Goal: Information Seeking & Learning: Learn about a topic

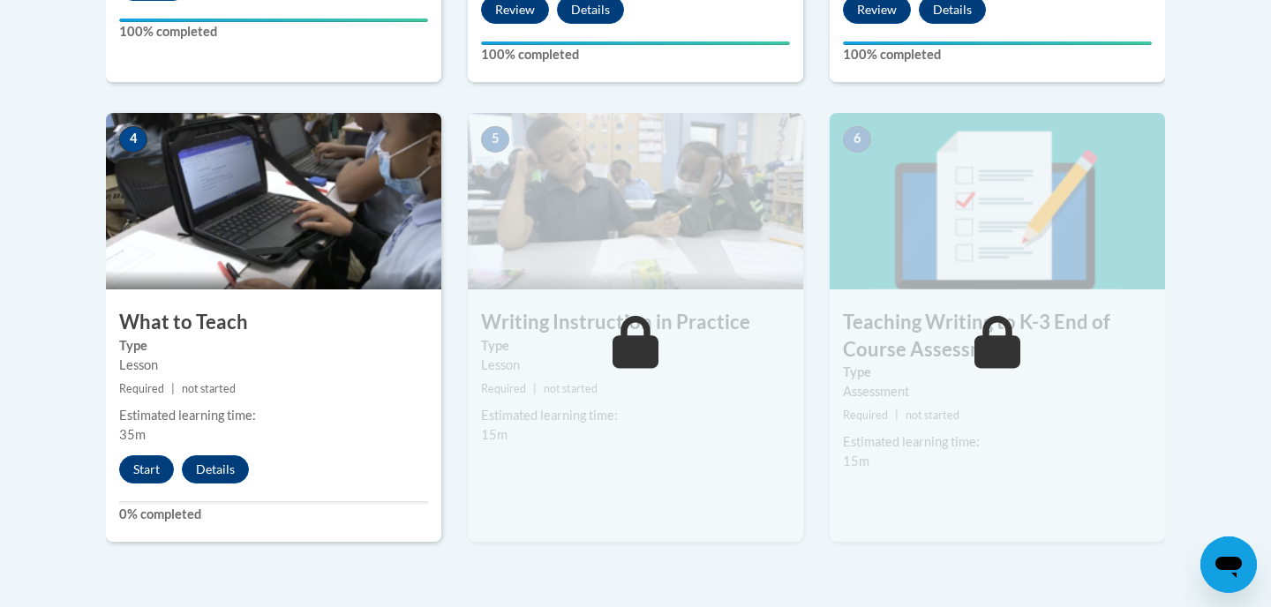
scroll to position [1007, 0]
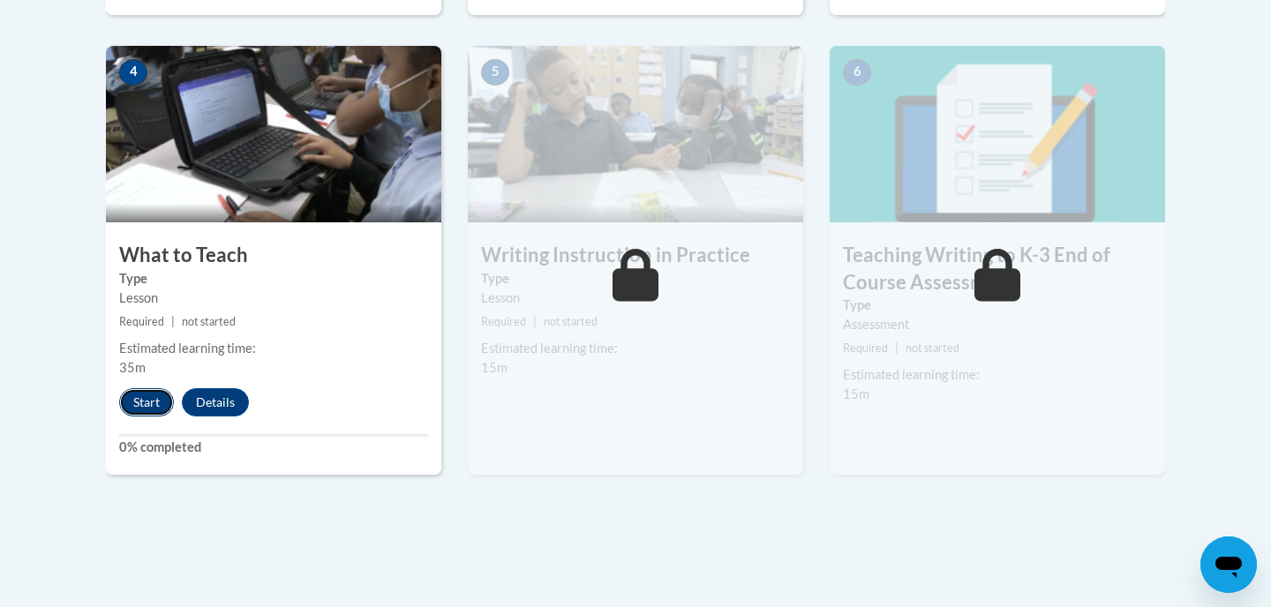
click at [154, 400] on button "Start" at bounding box center [146, 402] width 55 height 28
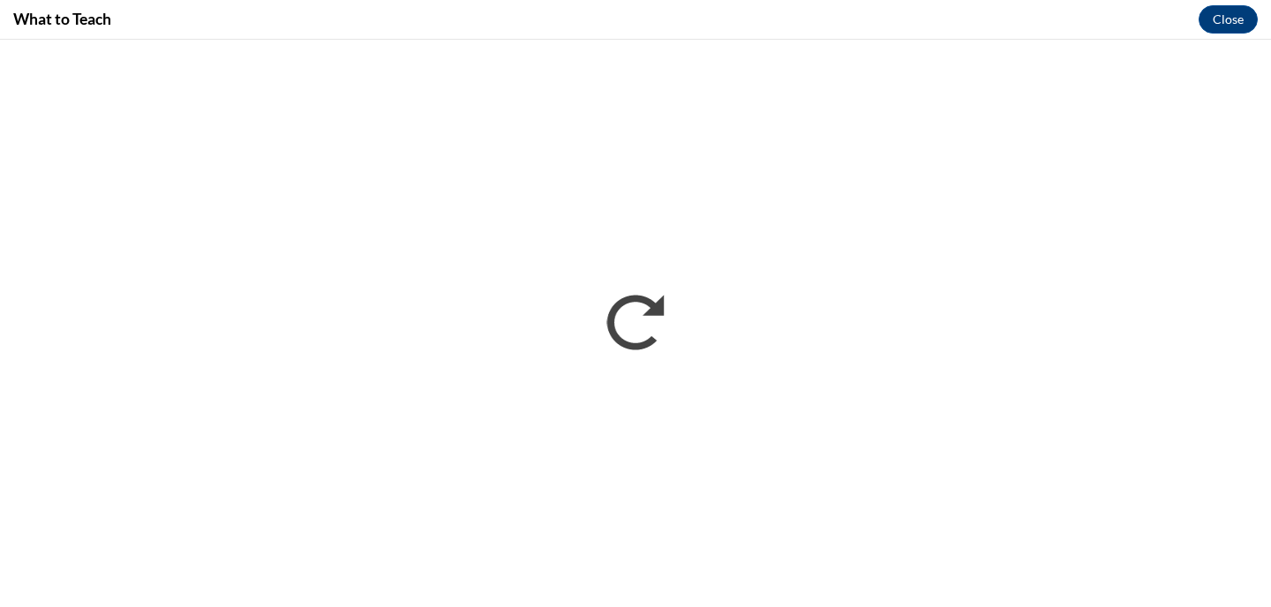
scroll to position [0, 0]
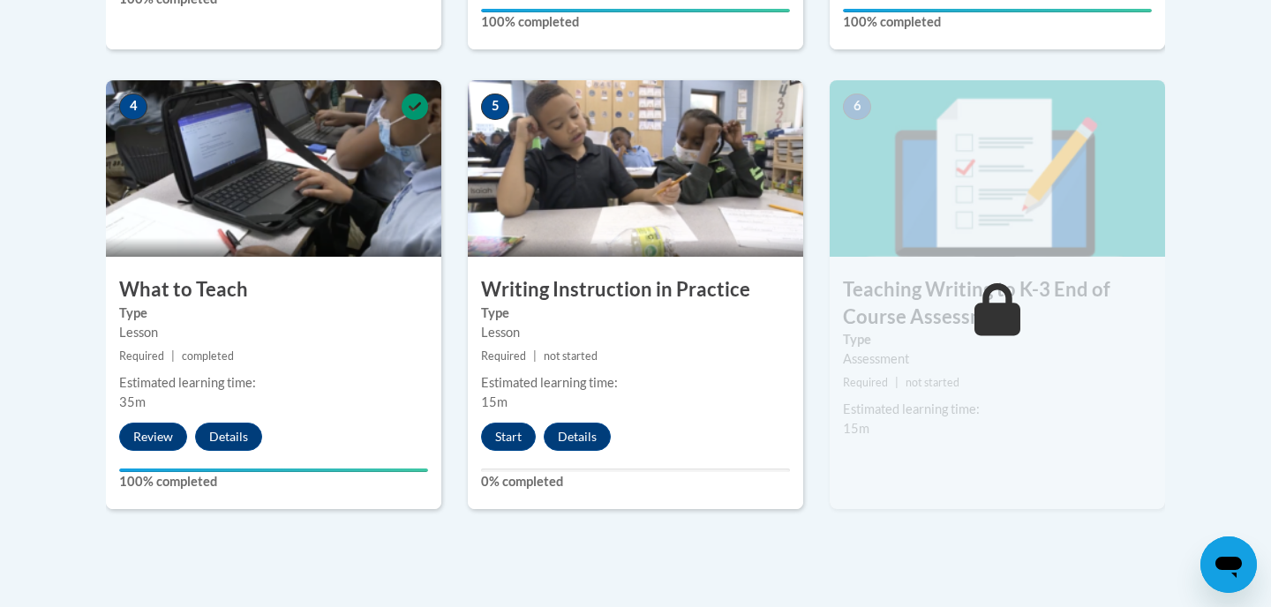
scroll to position [994, 0]
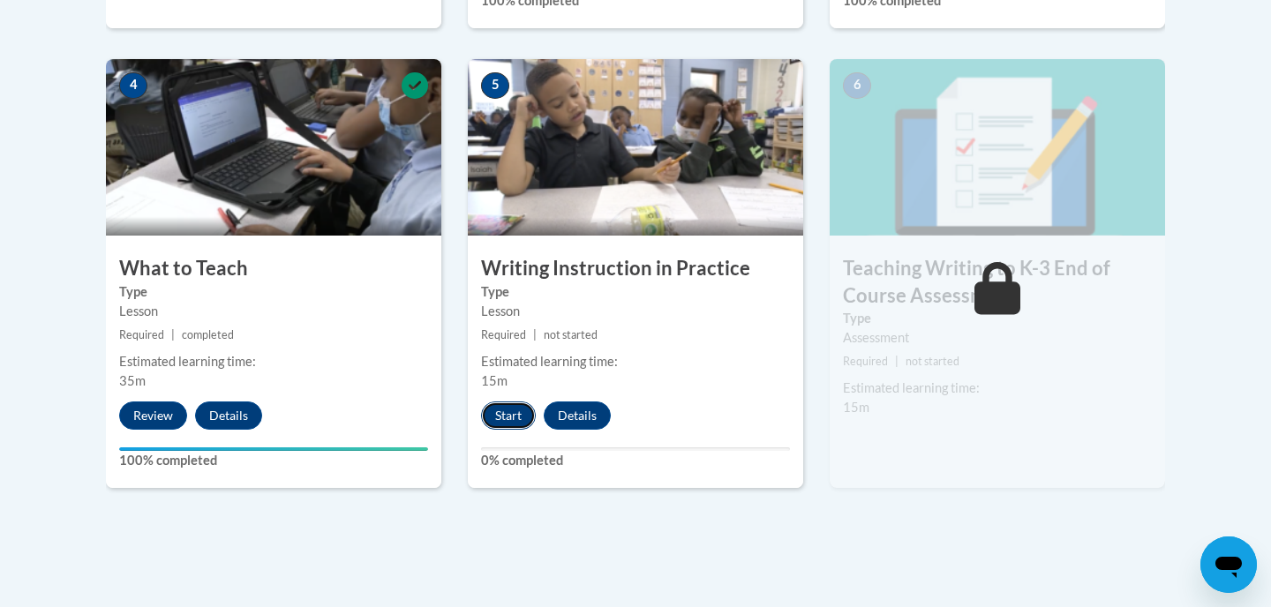
click at [508, 417] on button "Start" at bounding box center [508, 416] width 55 height 28
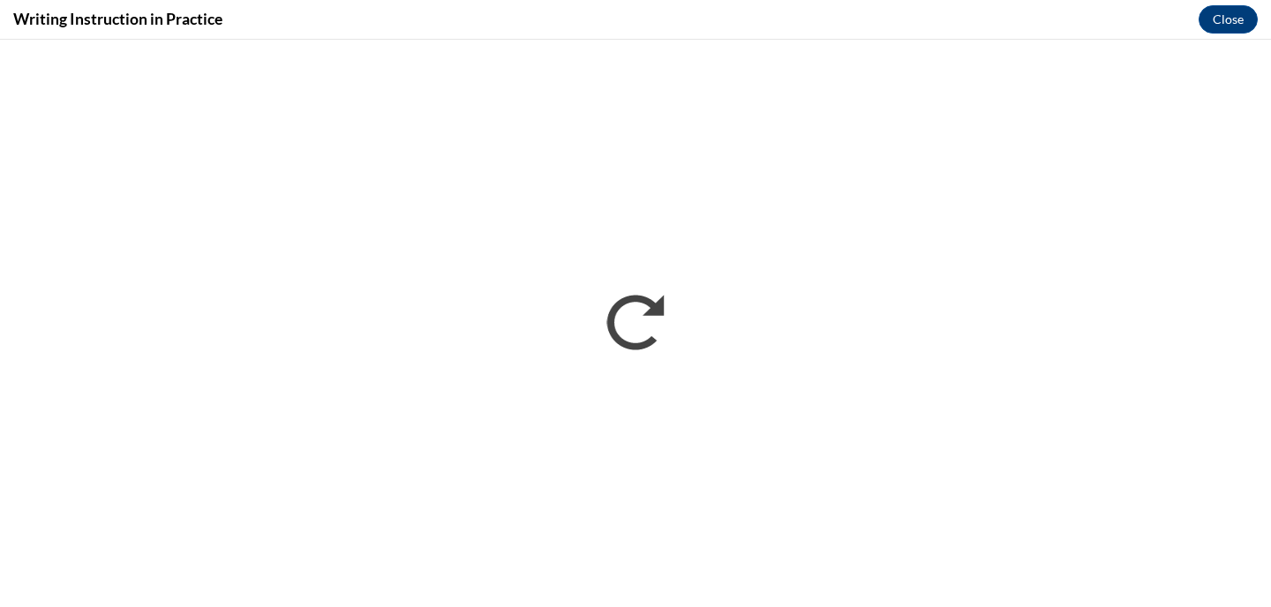
scroll to position [0, 0]
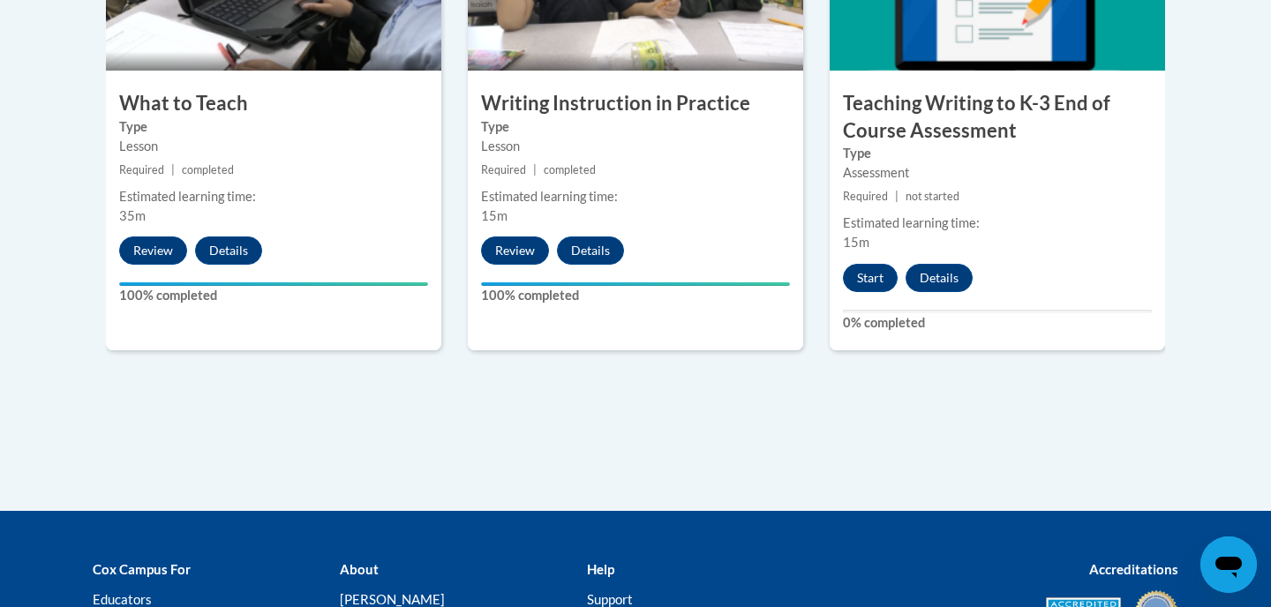
scroll to position [1153, 0]
